Goal: Task Accomplishment & Management: Use online tool/utility

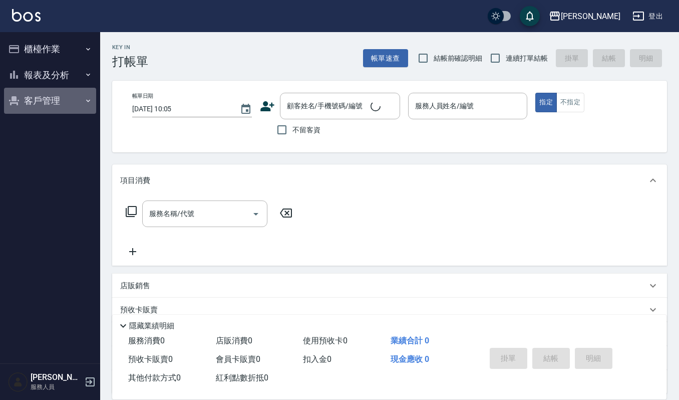
click at [81, 91] on button "客戶管理" at bounding box center [50, 101] width 92 height 26
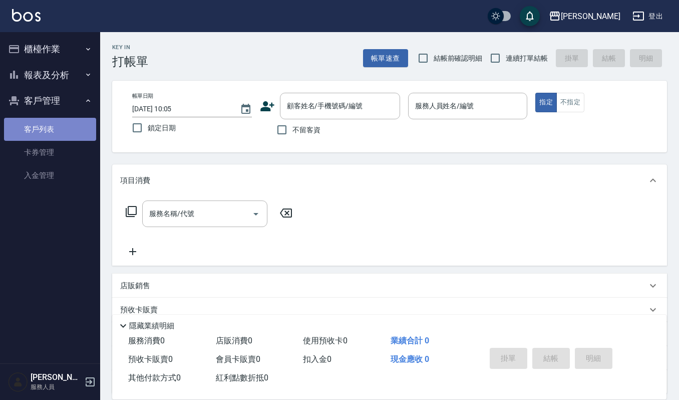
click at [53, 128] on link "客戶列表" at bounding box center [50, 129] width 92 height 23
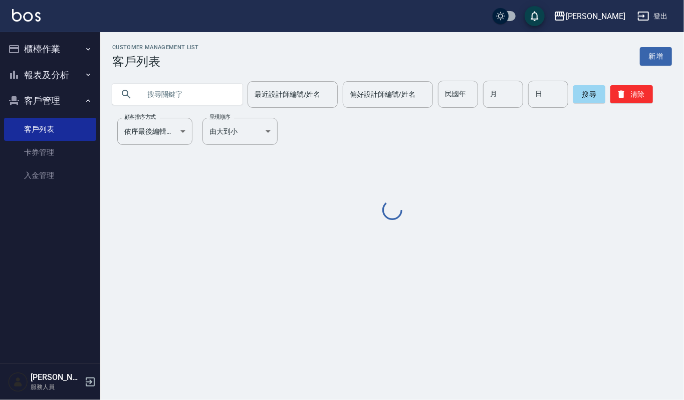
click at [194, 93] on input "text" at bounding box center [187, 94] width 94 height 27
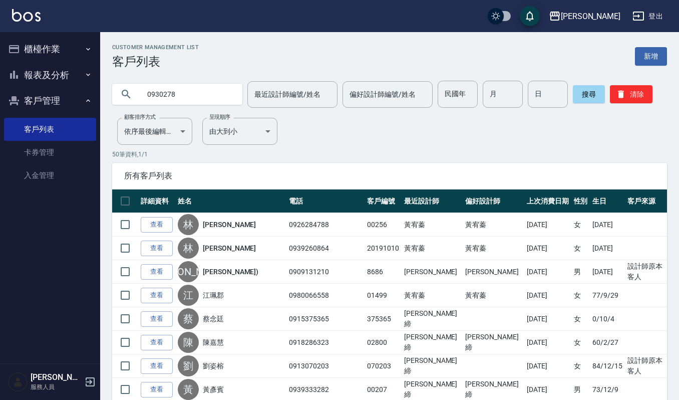
type input "0930278"
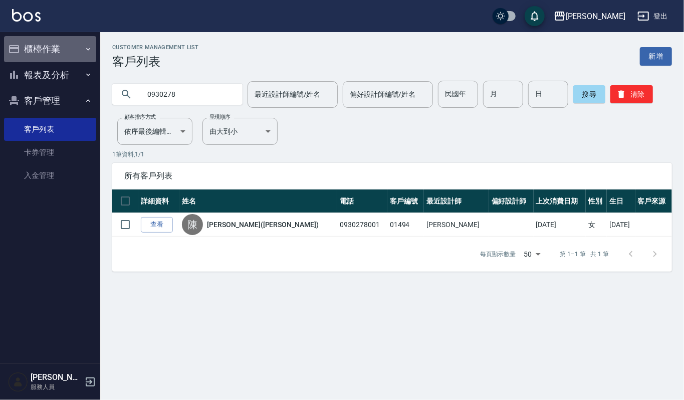
click at [51, 53] on button "櫃檯作業" at bounding box center [50, 49] width 92 height 26
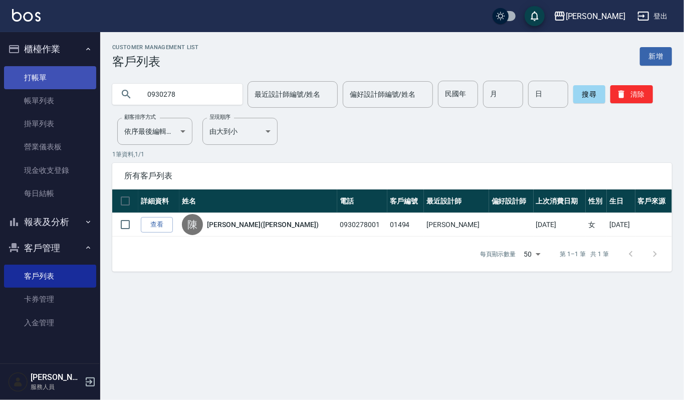
click at [49, 72] on link "打帳單" at bounding box center [50, 77] width 92 height 23
